Goal: Entertainment & Leisure: Consume media (video, audio)

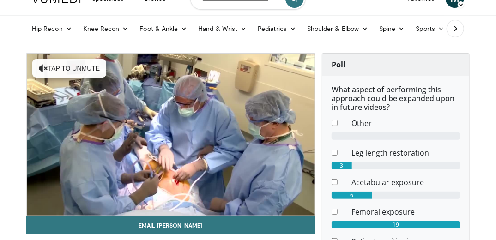
scroll to position [37, 0]
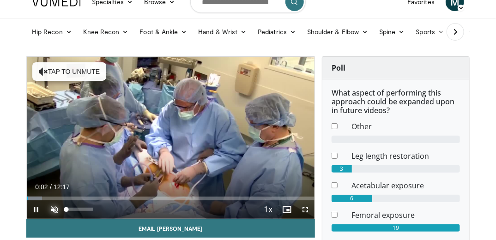
click at [60, 208] on span "Video Player" at bounding box center [54, 209] width 18 height 18
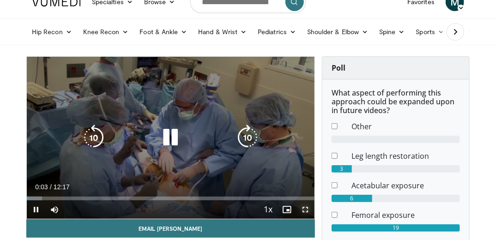
drag, startPoint x: 305, startPoint y: 208, endPoint x: 306, endPoint y: 235, distance: 27.3
click at [305, 208] on span "Video Player" at bounding box center [305, 209] width 18 height 18
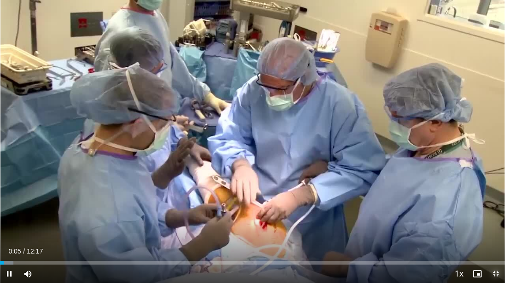
click at [492, 240] on span "Video Player" at bounding box center [495, 274] width 18 height 18
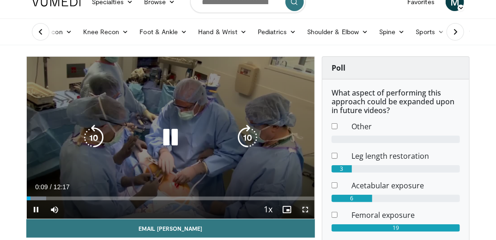
drag, startPoint x: 305, startPoint y: 209, endPoint x: 331, endPoint y: 233, distance: 34.6
click at [305, 209] on span "Video Player" at bounding box center [305, 209] width 18 height 18
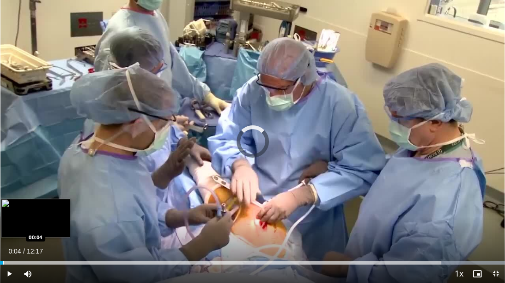
click at [3, 240] on div "Progress Bar" at bounding box center [3, 263] width 1 height 4
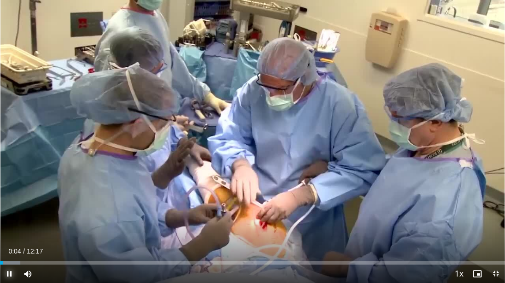
click at [7, 240] on span "Video Player" at bounding box center [9, 274] width 18 height 18
click at [10, 240] on video-js "**********" at bounding box center [252, 141] width 505 height 283
click at [7, 240] on span "Video Player" at bounding box center [9, 274] width 18 height 18
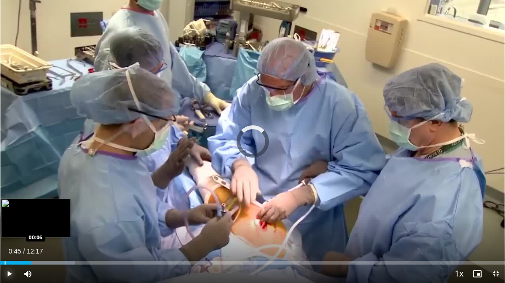
click at [5, 240] on div "Progress Bar" at bounding box center [5, 263] width 1 height 4
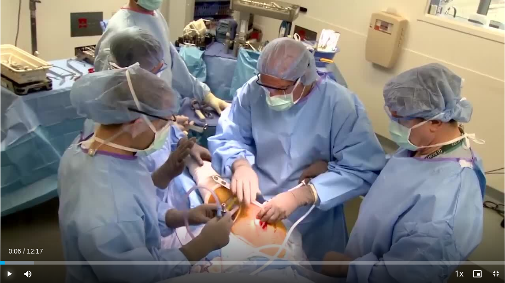
click at [11, 240] on span "Video Player" at bounding box center [9, 274] width 18 height 18
click at [494, 240] on span "Video Player" at bounding box center [495, 274] width 18 height 18
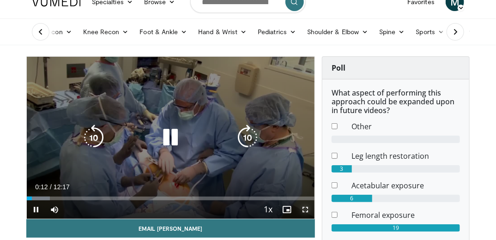
drag, startPoint x: 303, startPoint y: 210, endPoint x: 305, endPoint y: 236, distance: 26.8
click at [303, 210] on span "Video Player" at bounding box center [305, 209] width 18 height 18
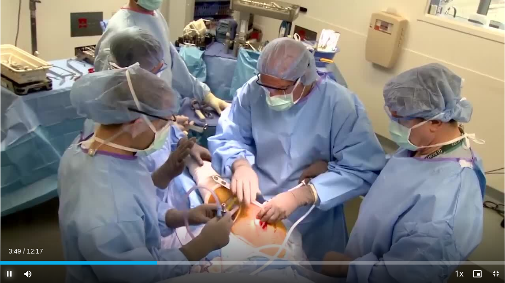
click at [8, 240] on span "Video Player" at bounding box center [9, 274] width 18 height 18
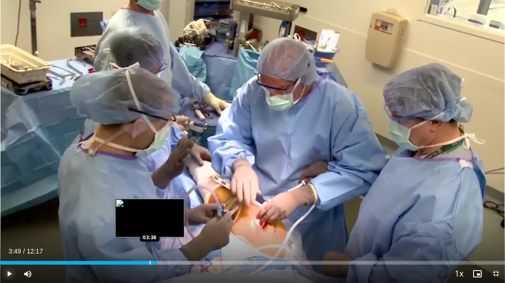
click at [150, 240] on div "Progress Bar" at bounding box center [150, 263] width 1 height 4
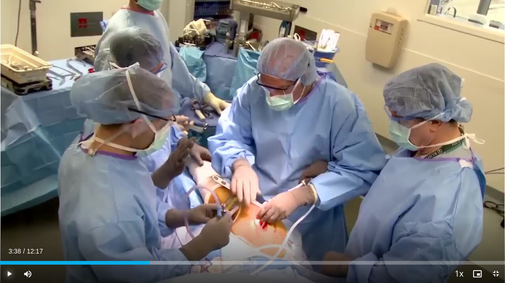
click at [6, 240] on span "Video Player" at bounding box center [9, 274] width 18 height 18
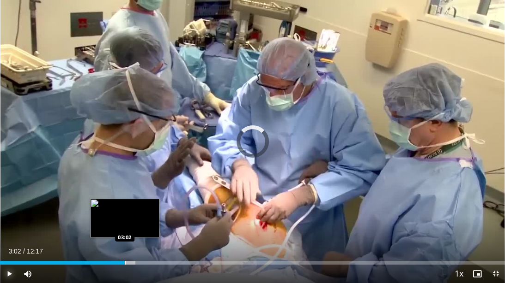
click at [125, 240] on div "Loaded : 39.36% 03:02 03:02" at bounding box center [252, 260] width 505 height 9
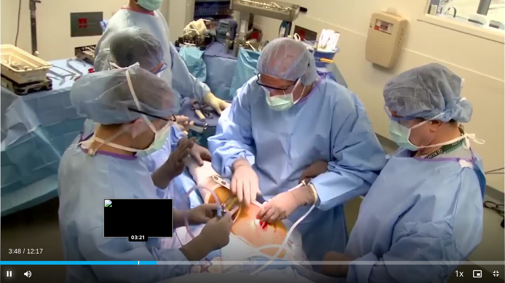
click at [138, 240] on div "Progress Bar" at bounding box center [138, 263] width 1 height 4
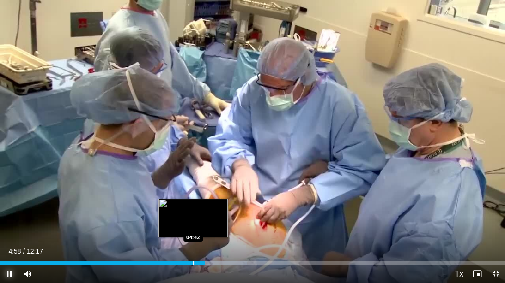
click at [193, 240] on div "Progress Bar" at bounding box center [193, 263] width 1 height 4
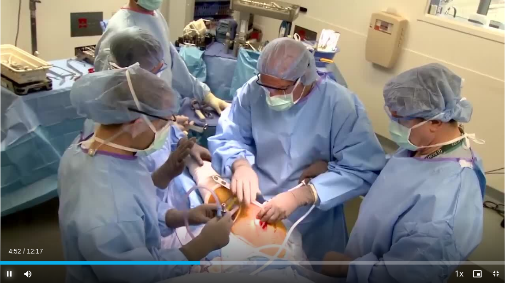
click at [8, 240] on span "Video Player" at bounding box center [9, 274] width 18 height 18
click at [7, 240] on span "Video Player" at bounding box center [9, 274] width 18 height 18
click at [8, 240] on span "Video Player" at bounding box center [9, 274] width 18 height 18
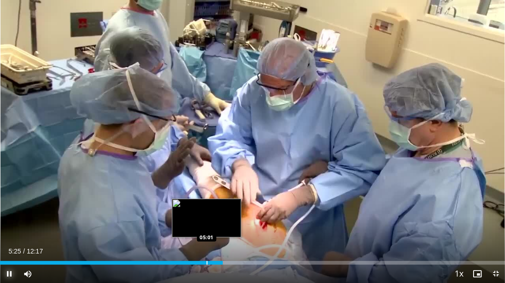
click at [206, 240] on div "Progress Bar" at bounding box center [206, 263] width 1 height 4
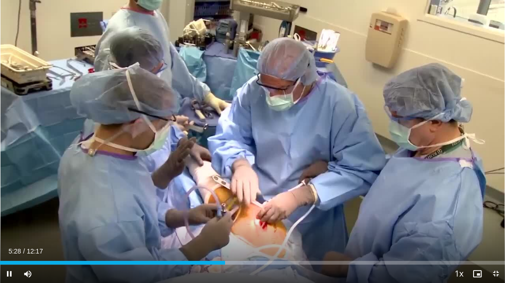
click at [207, 240] on div "Current Time 5:28 / Duration 12:17 Pause Skip Backward Skip Forward Mute 0% Loa…" at bounding box center [252, 274] width 505 height 18
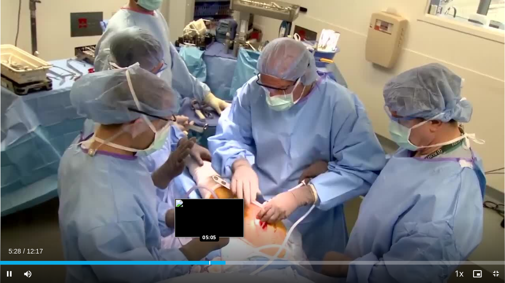
click at [209, 240] on div "Progress Bar" at bounding box center [209, 263] width 1 height 4
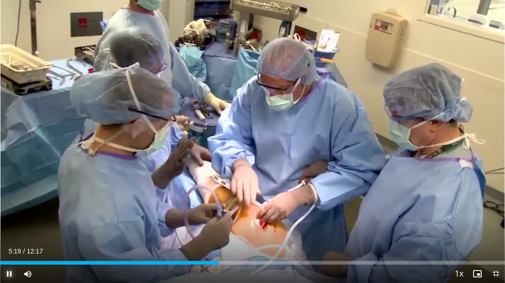
click at [10, 240] on span "Video Player" at bounding box center [9, 274] width 18 height 18
click at [8, 240] on span "Video Player" at bounding box center [9, 274] width 18 height 18
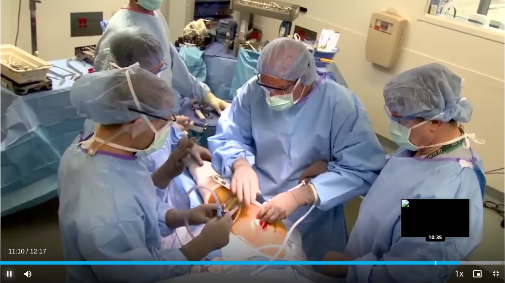
click at [435, 240] on div "Progress Bar" at bounding box center [435, 263] width 1 height 4
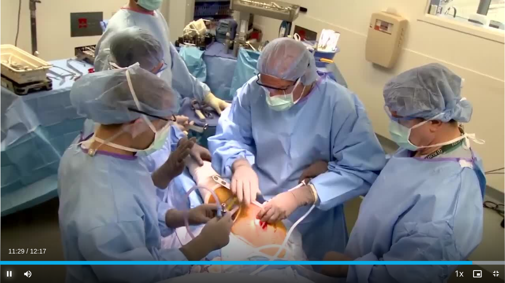
click at [9, 240] on span "Video Player" at bounding box center [9, 274] width 18 height 18
click at [493, 240] on span "Video Player" at bounding box center [495, 274] width 18 height 18
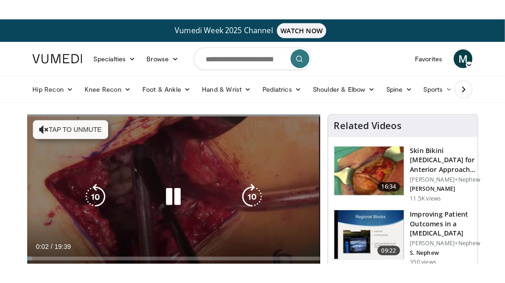
scroll to position [37, 0]
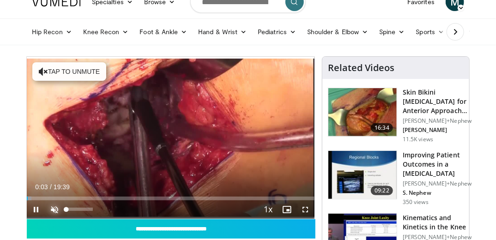
click at [54, 211] on span "Video Player" at bounding box center [54, 209] width 18 height 18
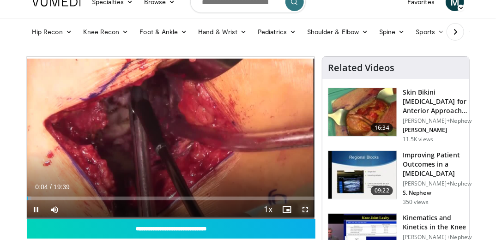
click at [307, 209] on span "Video Player" at bounding box center [305, 209] width 18 height 18
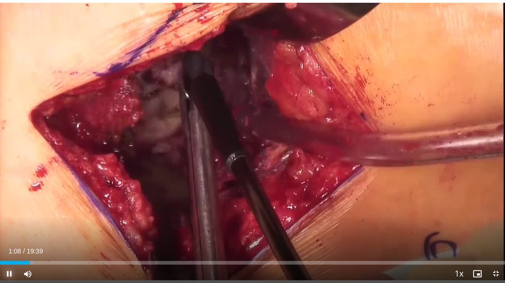
click at [11, 240] on span "Video Player" at bounding box center [9, 274] width 18 height 18
click at [495, 240] on span "Video Player" at bounding box center [495, 274] width 18 height 18
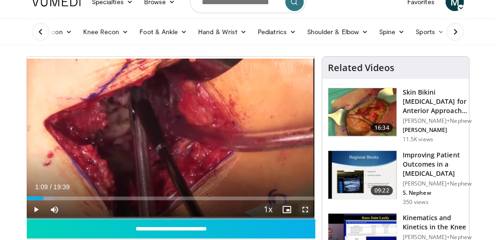
drag, startPoint x: 304, startPoint y: 209, endPoint x: 306, endPoint y: 236, distance: 27.3
click at [304, 209] on span "Video Player" at bounding box center [305, 209] width 18 height 18
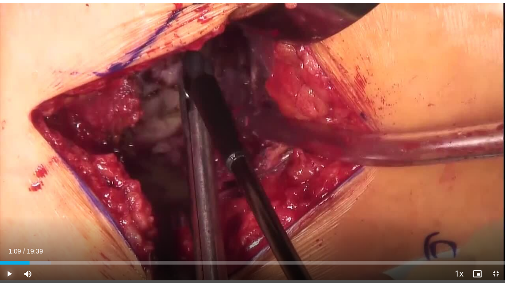
click at [9, 240] on span "Video Player" at bounding box center [9, 274] width 18 height 18
click at [10, 240] on span "Video Player" at bounding box center [9, 274] width 18 height 18
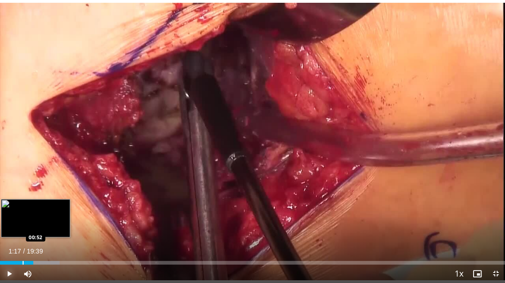
click at [23, 240] on div "Progress Bar" at bounding box center [23, 263] width 1 height 4
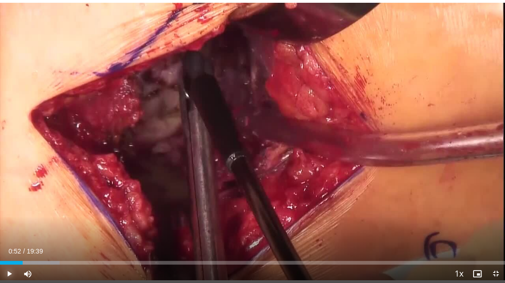
click at [8, 240] on span "Video Player" at bounding box center [9, 274] width 18 height 18
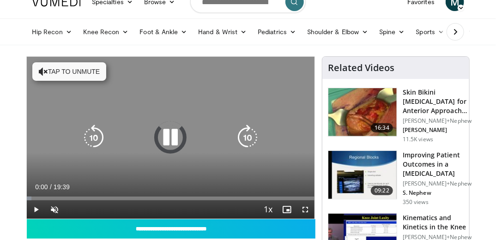
click at [172, 141] on icon "Video Player" at bounding box center [170, 138] width 26 height 26
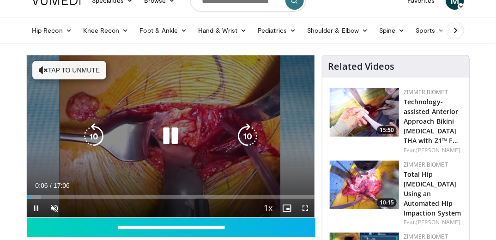
scroll to position [74, 0]
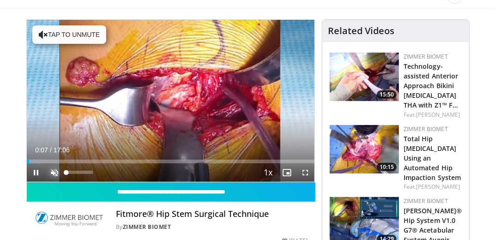
click at [52, 174] on span "Video Player" at bounding box center [54, 172] width 18 height 18
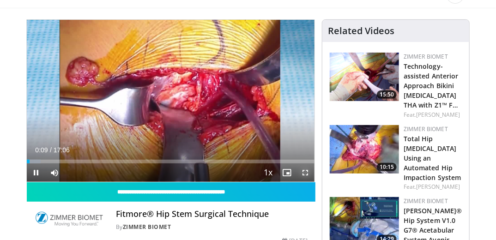
click at [305, 171] on span "Video Player" at bounding box center [305, 172] width 18 height 18
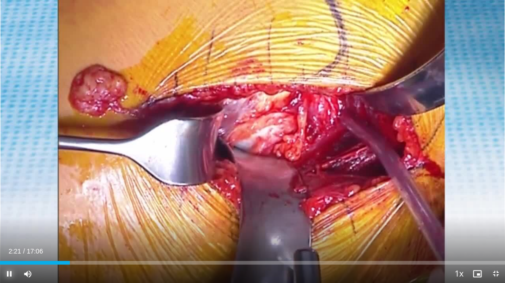
click at [11, 240] on span "Video Player" at bounding box center [9, 274] width 18 height 18
click at [493, 240] on span "Video Player" at bounding box center [495, 274] width 18 height 18
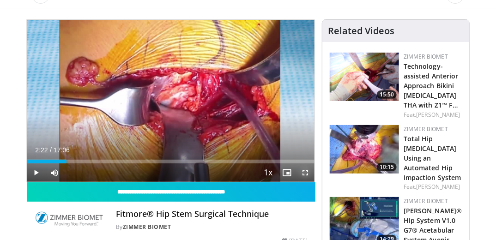
drag, startPoint x: 306, startPoint y: 172, endPoint x: 307, endPoint y: 199, distance: 27.7
click at [306, 172] on span "Video Player" at bounding box center [305, 172] width 18 height 18
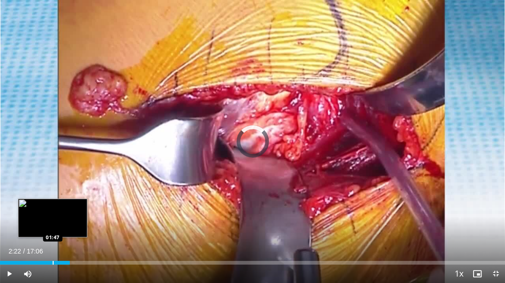
click at [53, 240] on div "Progress Bar" at bounding box center [53, 263] width 1 height 4
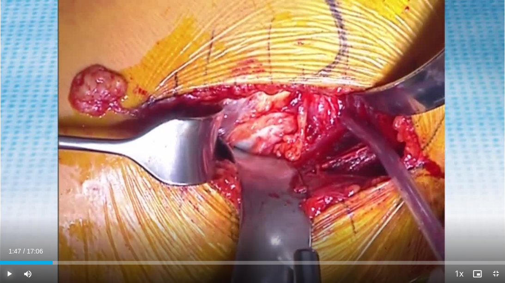
click at [9, 240] on span "Video Player" at bounding box center [9, 274] width 18 height 18
click at [493, 240] on span "Video Player" at bounding box center [495, 274] width 18 height 18
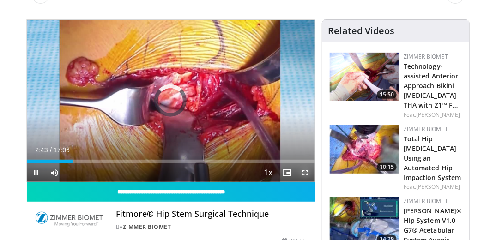
click at [306, 170] on span "Video Player" at bounding box center [305, 172] width 18 height 18
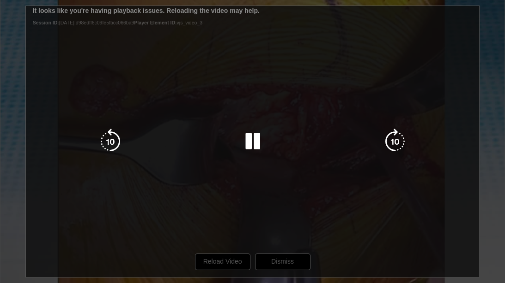
click at [218, 240] on div "10 seconds Tap to unmute" at bounding box center [252, 141] width 505 height 283
click at [247, 146] on icon "Video Player" at bounding box center [252, 142] width 26 height 26
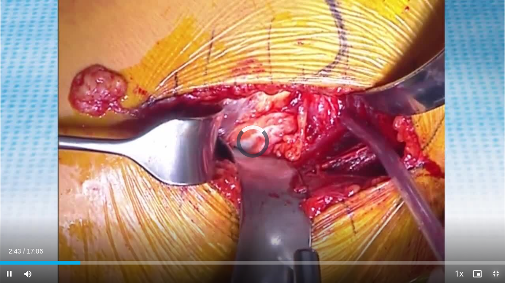
click at [493, 240] on span "Video Player" at bounding box center [495, 274] width 18 height 18
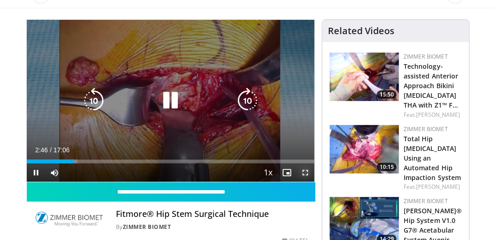
drag, startPoint x: 307, startPoint y: 172, endPoint x: 308, endPoint y: 199, distance: 27.3
click at [307, 172] on span "Video Player" at bounding box center [305, 172] width 18 height 18
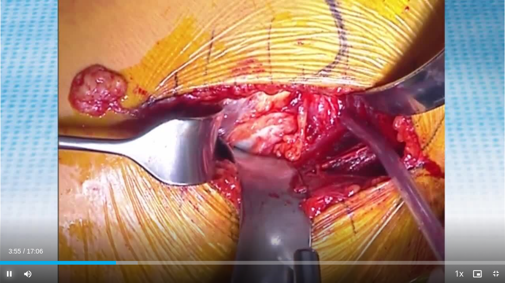
click at [6, 240] on span "Video Player" at bounding box center [9, 274] width 18 height 18
click at [9, 240] on span "Video Player" at bounding box center [9, 274] width 18 height 18
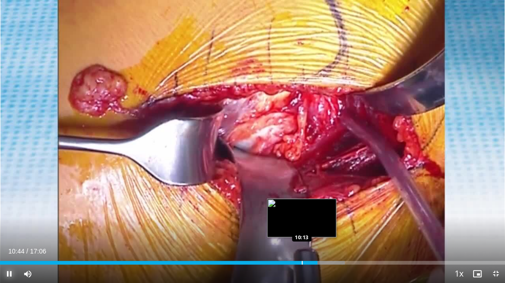
click at [301, 240] on div "Progress Bar" at bounding box center [301, 263] width 1 height 4
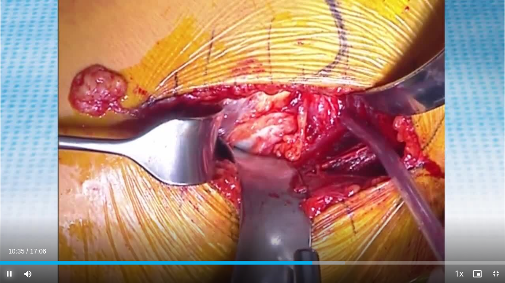
click at [9, 240] on span "Video Player" at bounding box center [9, 274] width 18 height 18
click at [11, 240] on span "Video Player" at bounding box center [9, 274] width 18 height 18
click at [494, 240] on span "Video Player" at bounding box center [495, 274] width 18 height 18
